Goal: Task Accomplishment & Management: Use online tool/utility

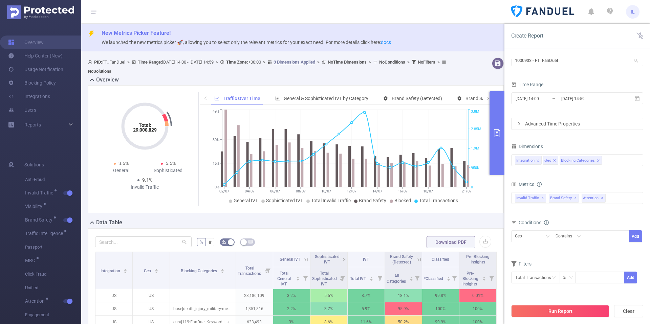
scroll to position [155, 0]
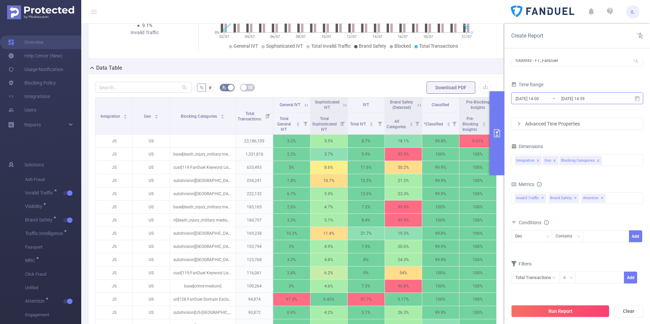
click at [596, 100] on input "[DATE] 14:59" at bounding box center [588, 98] width 55 height 9
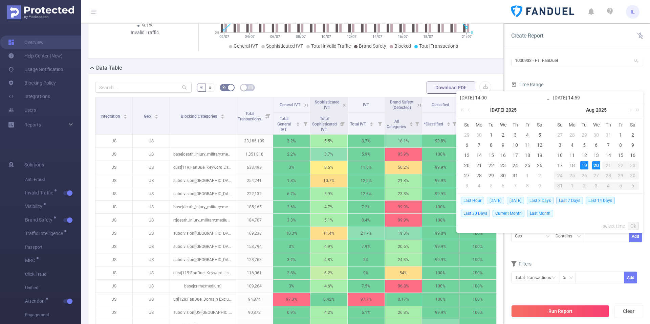
click at [497, 200] on span "[DATE]" at bounding box center [495, 200] width 17 height 7
type input "[DATE] 00:00"
type input "[DATE] 23:59"
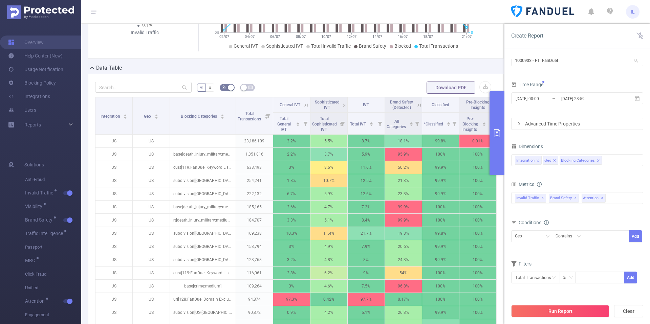
click at [640, 147] on div "Dimensions" at bounding box center [577, 147] width 132 height 11
click at [554, 310] on button "Run Report" at bounding box center [560, 311] width 98 height 12
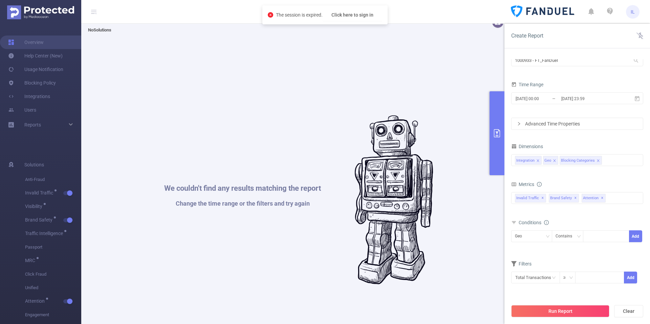
scroll to position [0, 0]
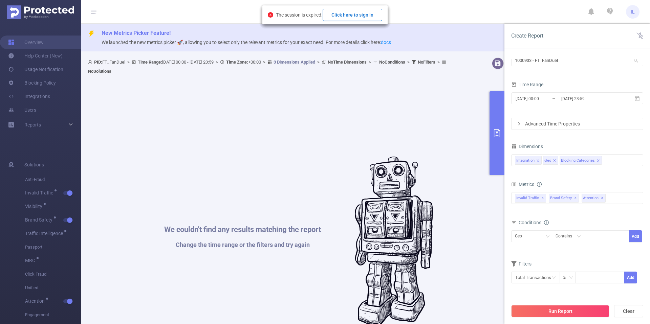
click at [362, 13] on button "Click here to sign in" at bounding box center [353, 15] width 60 height 12
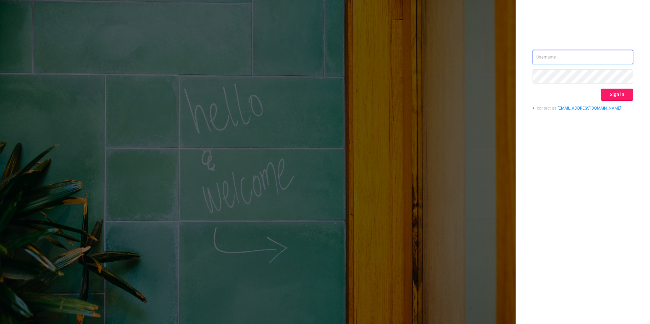
type input "ivan.lyah@flashtalking.com"
click at [613, 92] on button "Sign in" at bounding box center [617, 95] width 32 height 12
